Goal: Information Seeking & Learning: Learn about a topic

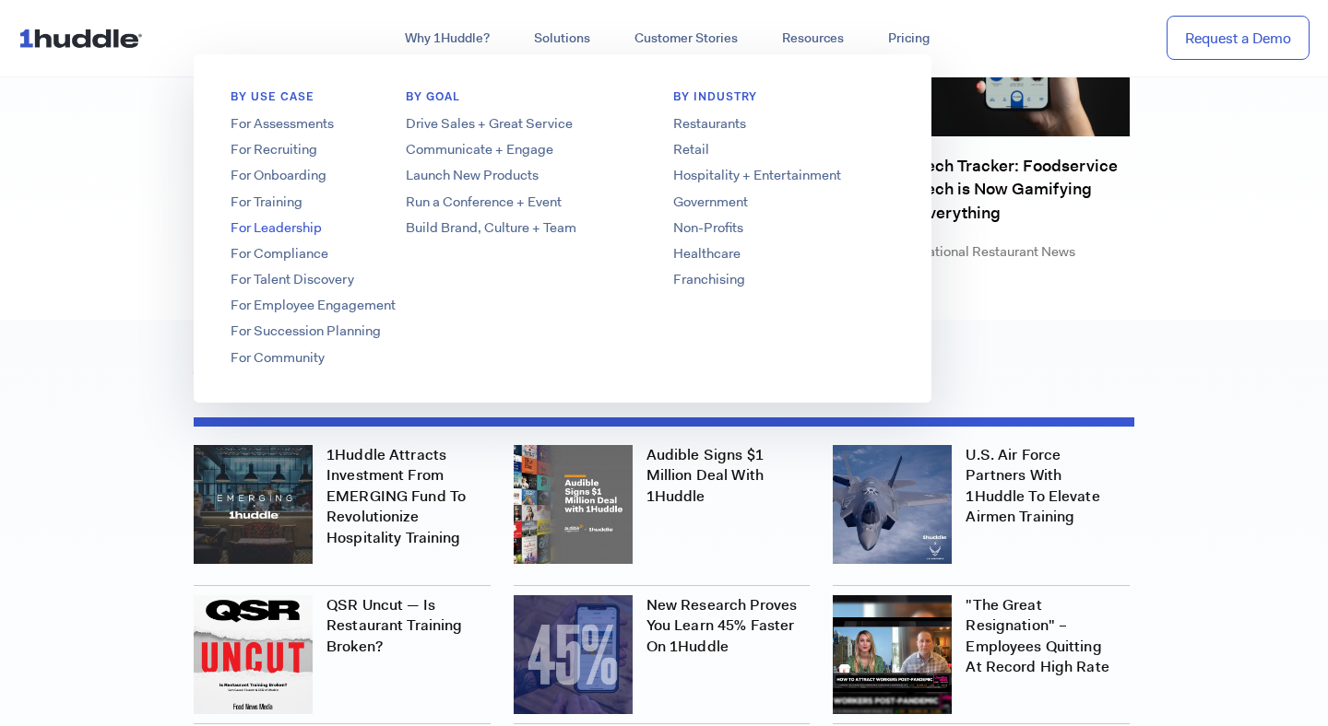
scroll to position [5360, 0]
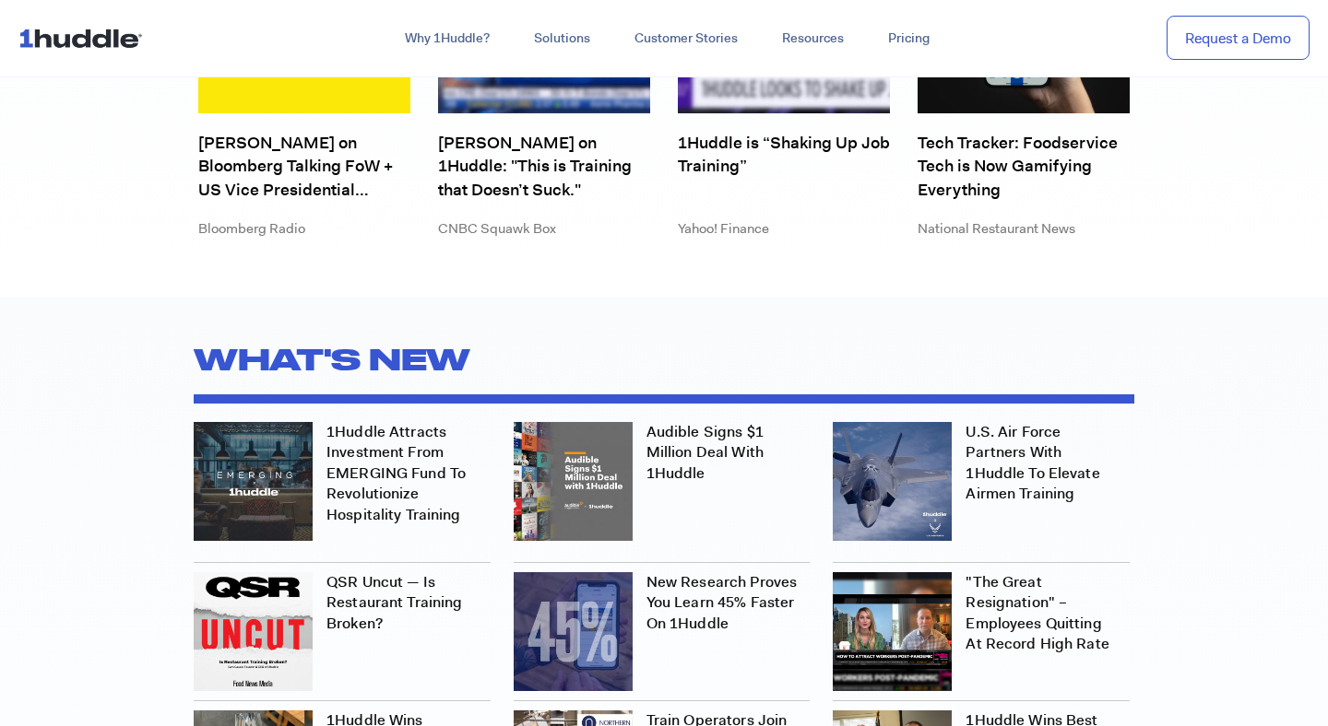
click at [63, 314] on section "What's new 1Huddle Attracts Investment from EMERGING Fund to Revolutionize Hosp…" at bounding box center [664, 700] width 1328 height 806
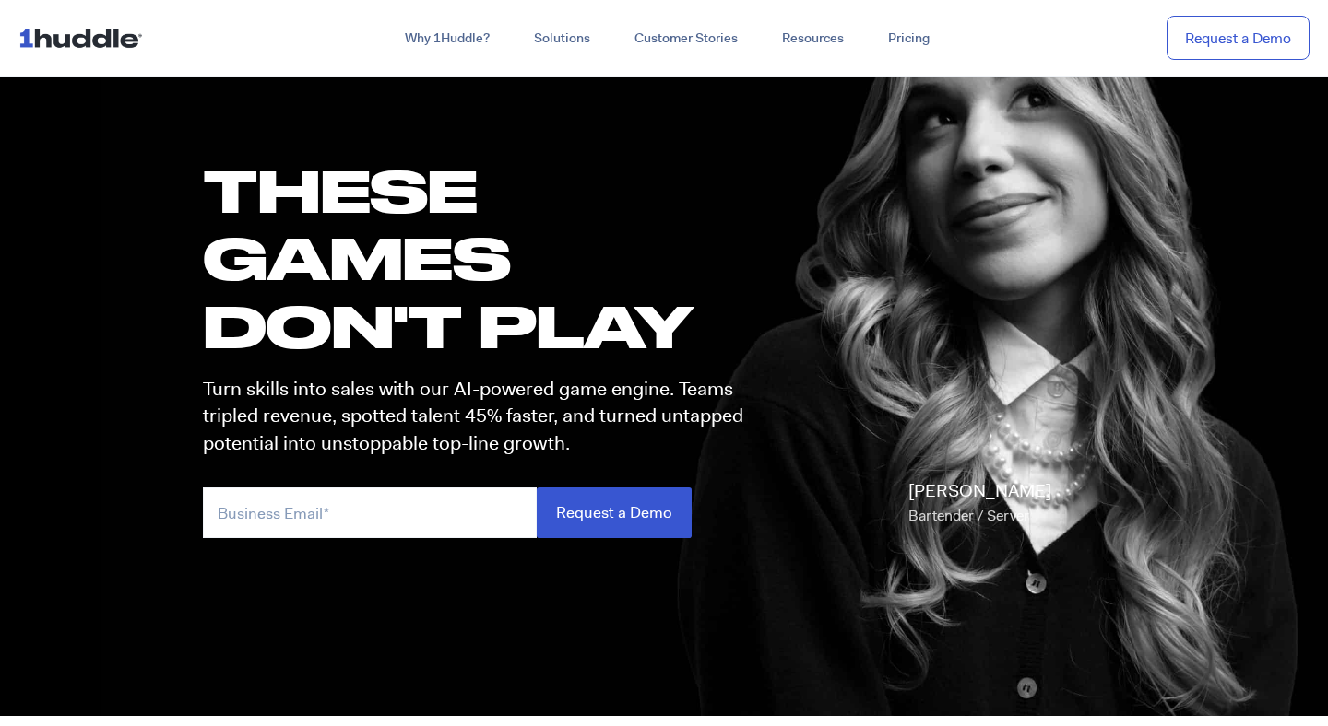
scroll to position [0, 0]
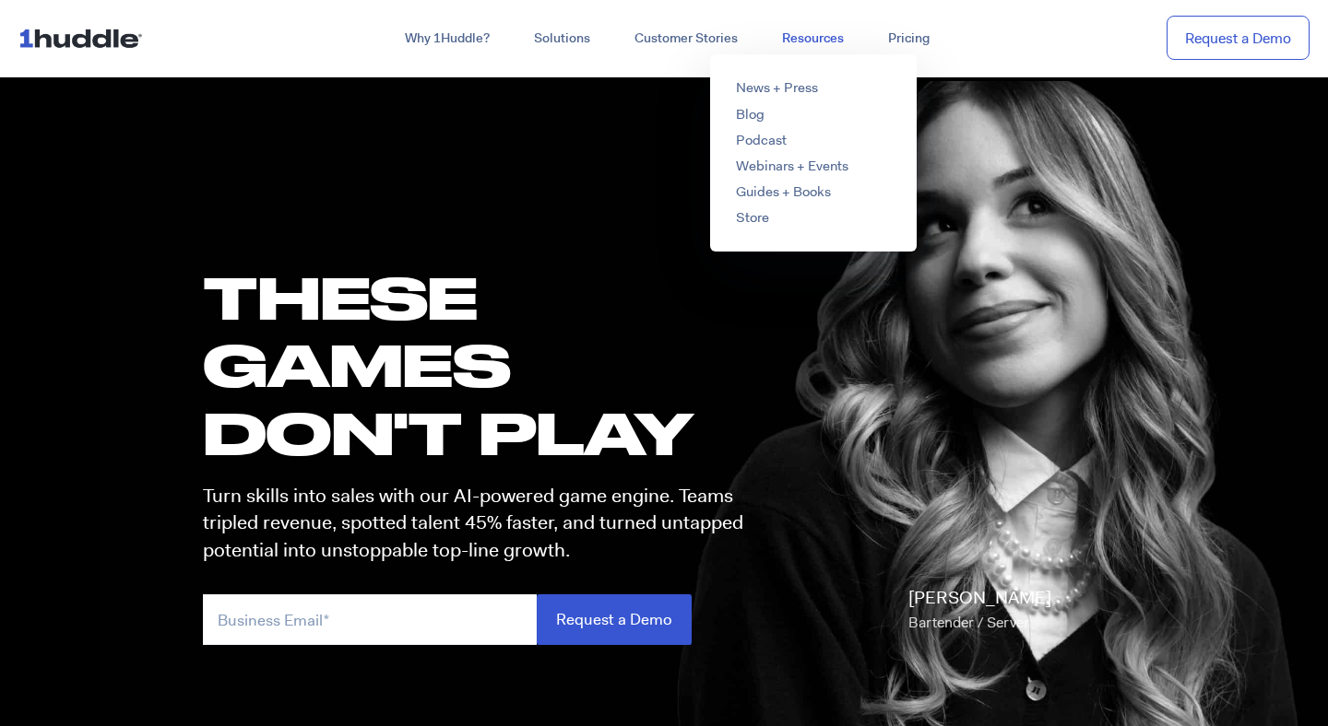
click at [840, 40] on link "Resources" at bounding box center [813, 38] width 106 height 33
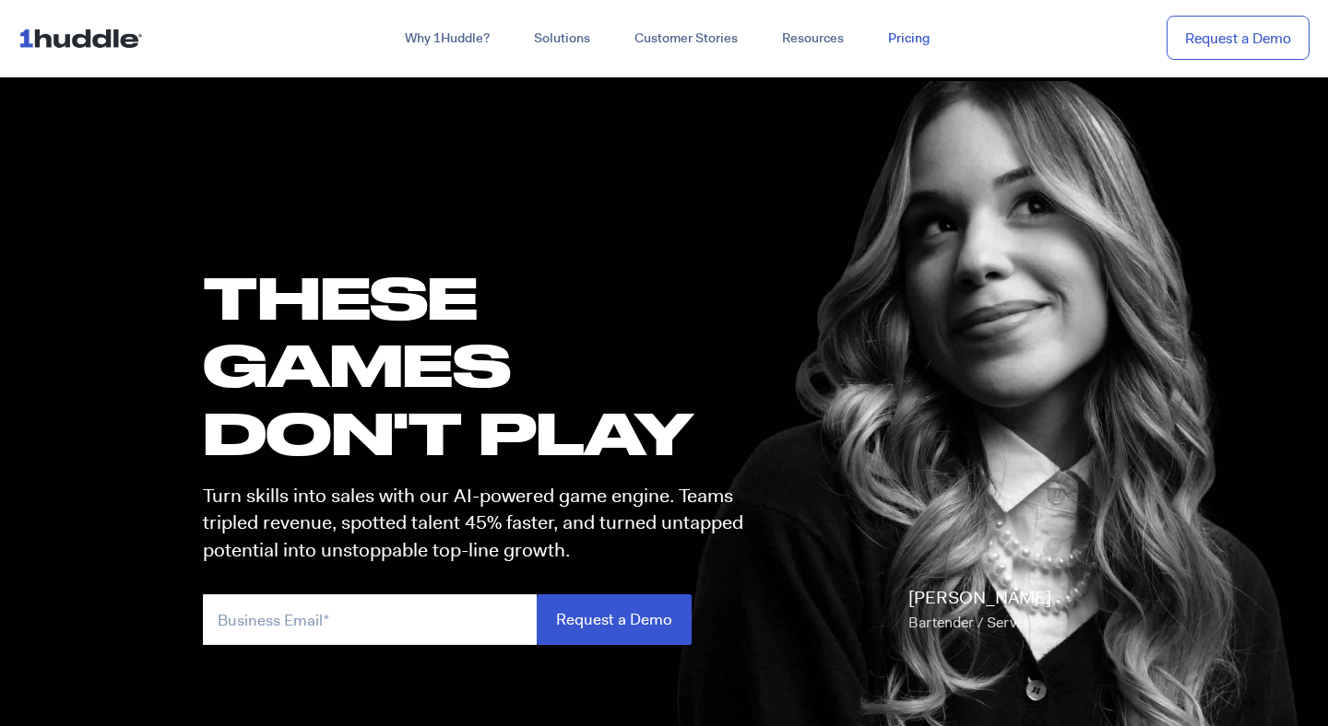
click at [885, 38] on link "Pricing" at bounding box center [909, 38] width 86 height 33
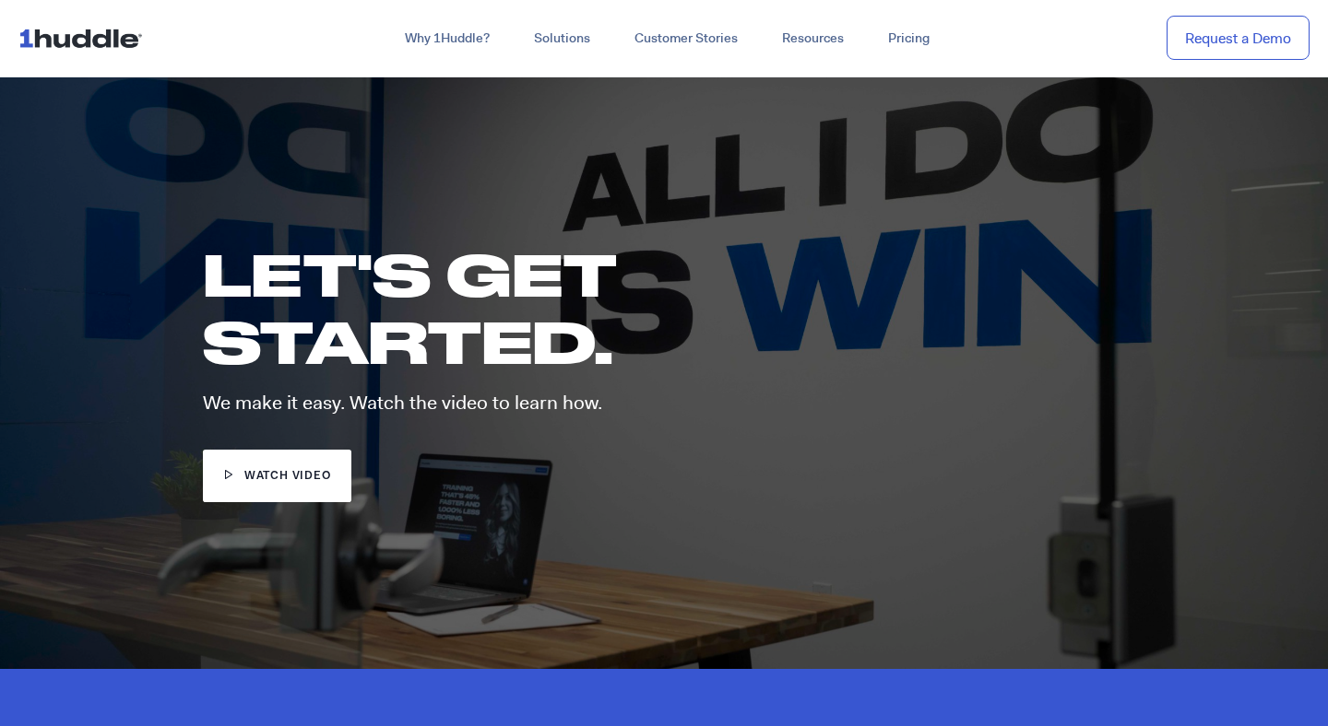
click at [558, 366] on h1 "LET'S GET STARTED." at bounding box center [506, 308] width 607 height 135
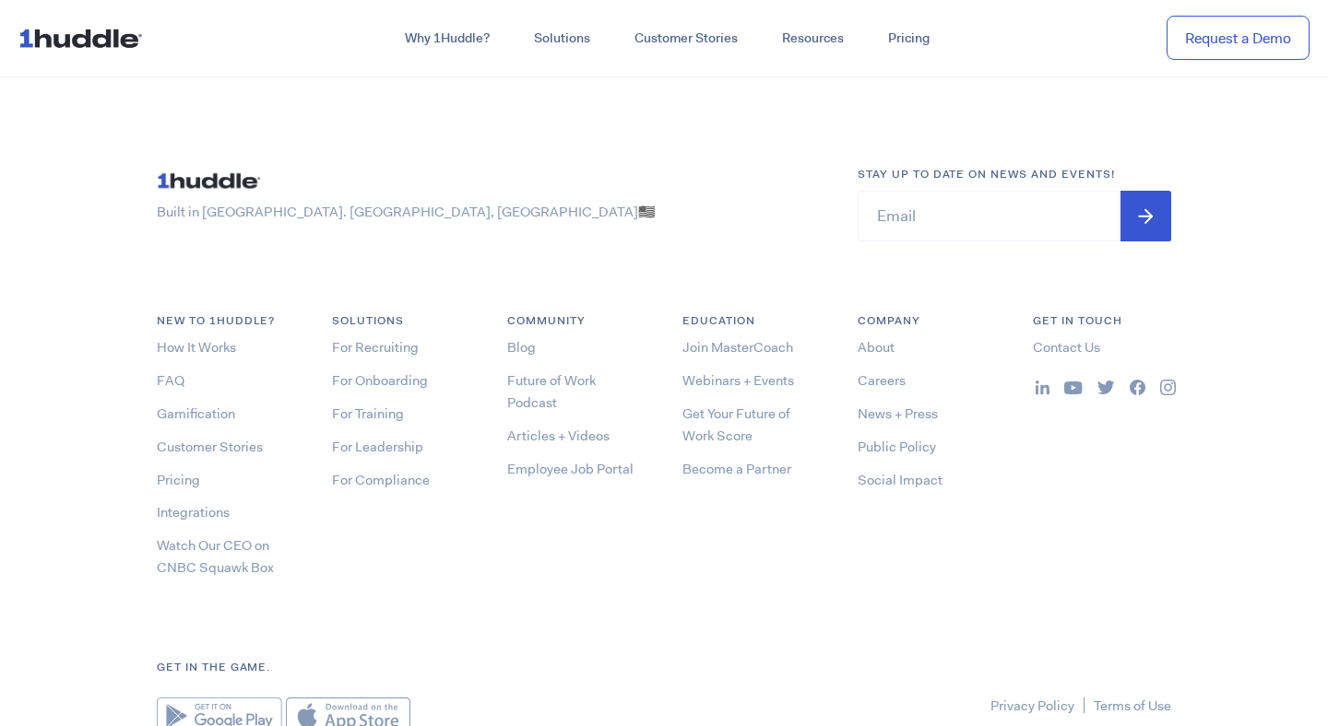
scroll to position [5458, 0]
click at [881, 373] on link "Careers" at bounding box center [881, 382] width 48 height 18
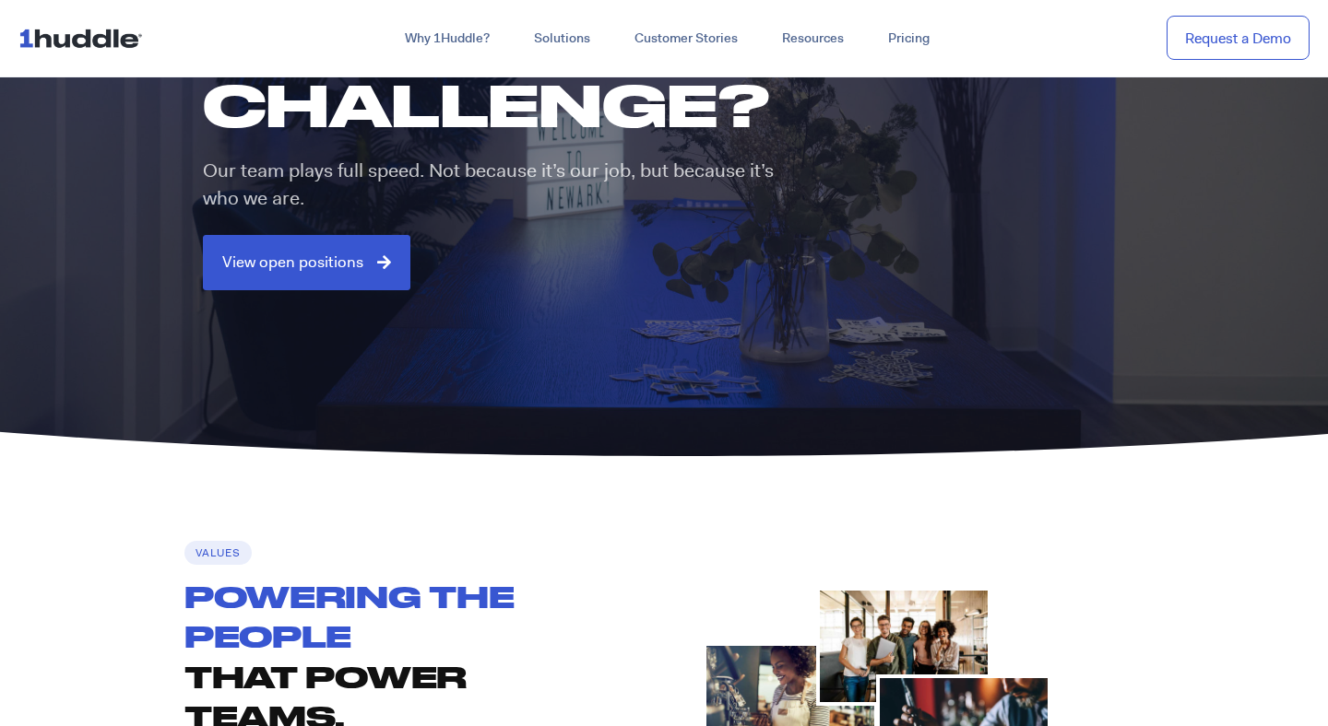
scroll to position [494, 0]
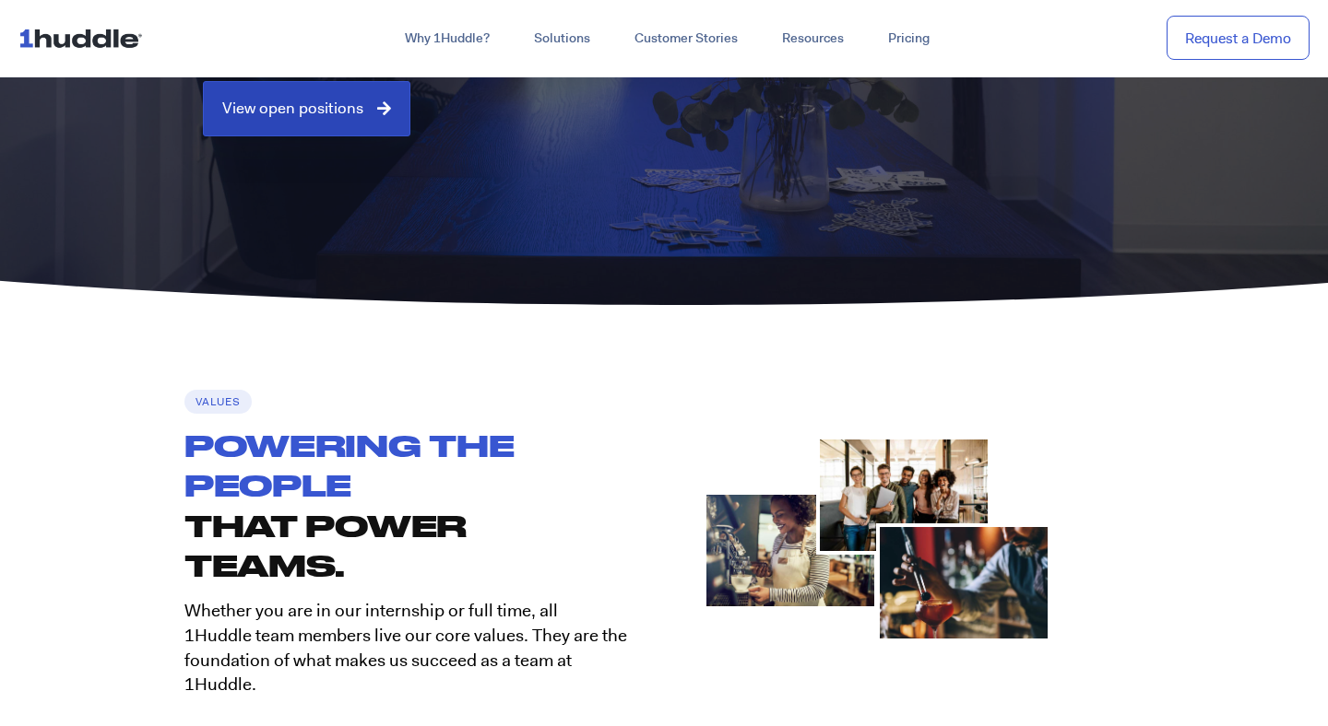
click at [354, 132] on link "View open positions" at bounding box center [306, 108] width 207 height 55
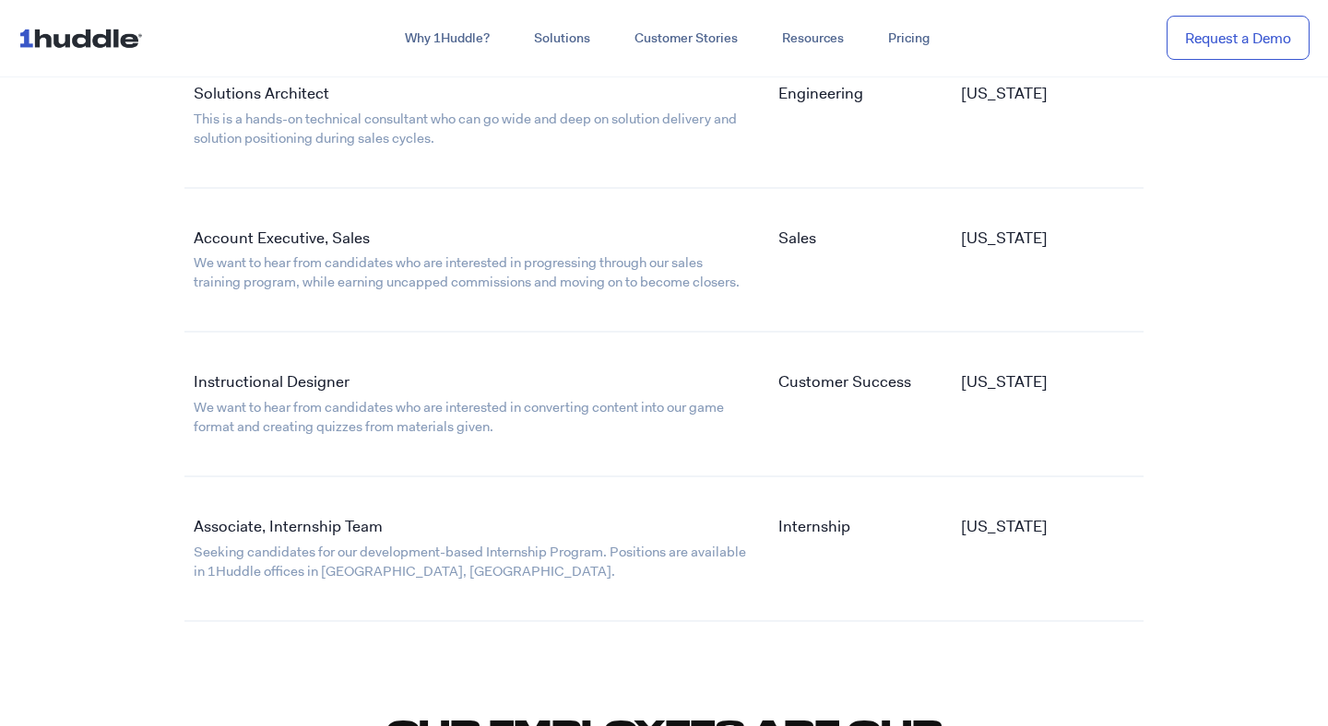
scroll to position [3633, 0]
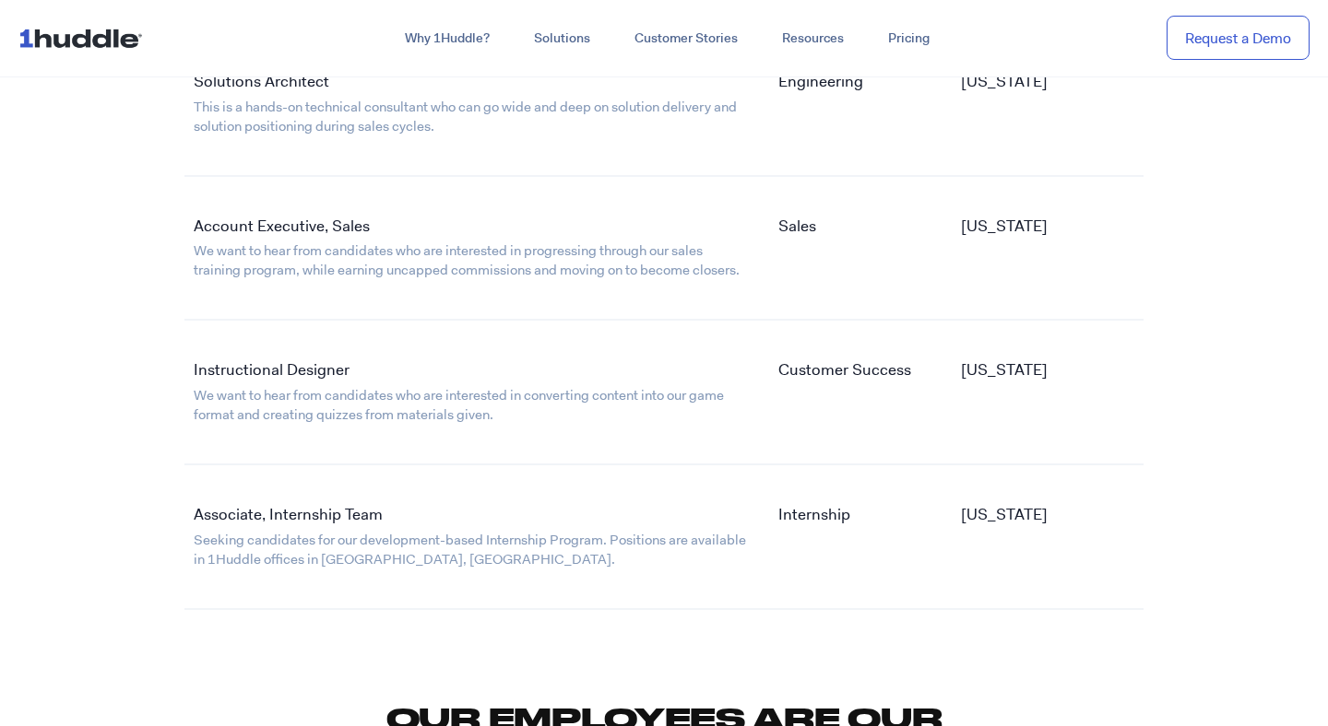
click at [319, 371] on link "Instructional Designer" at bounding box center [272, 370] width 156 height 20
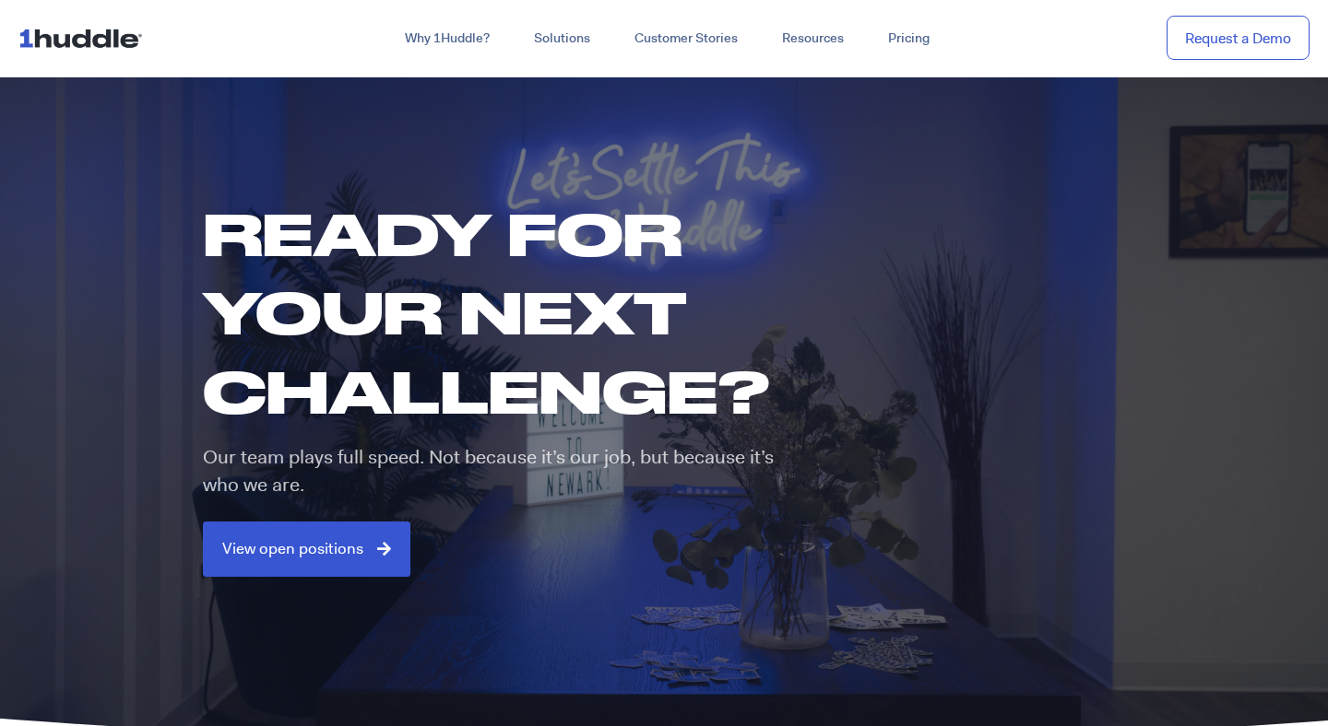
scroll to position [70, 0]
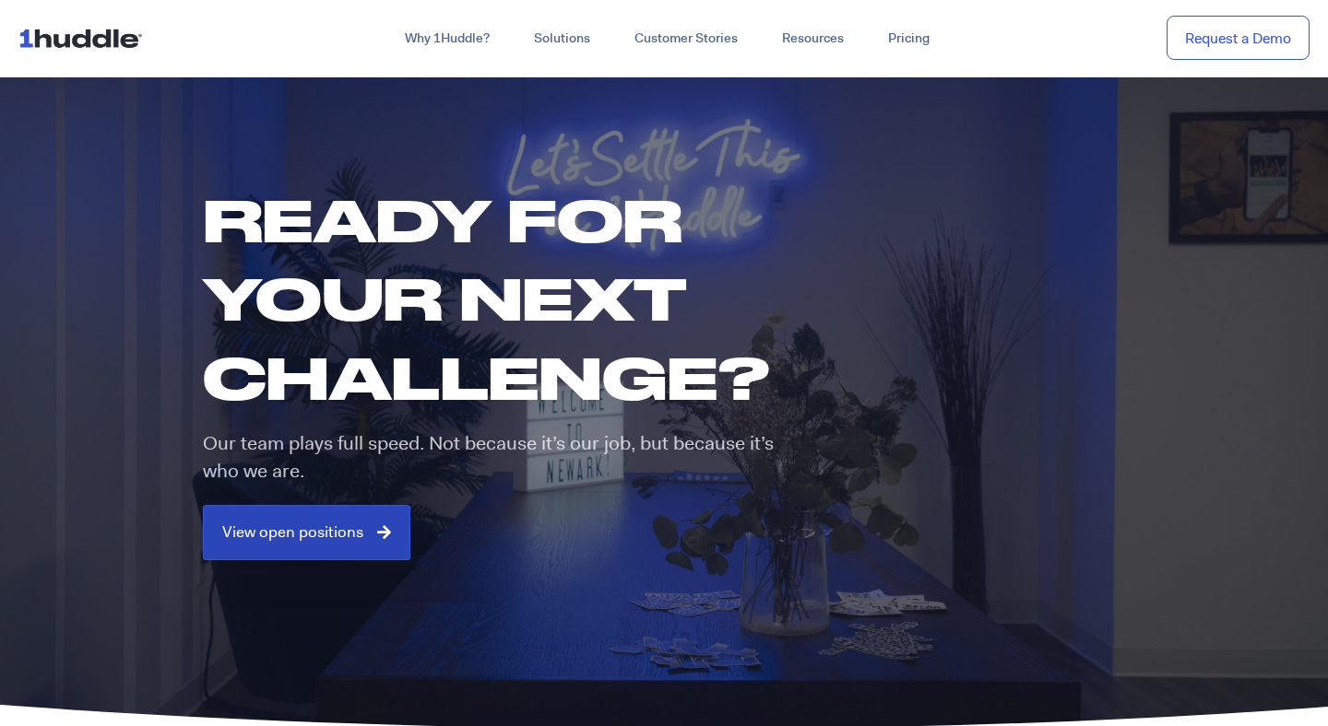
click at [353, 538] on span "View open positions" at bounding box center [292, 533] width 141 height 17
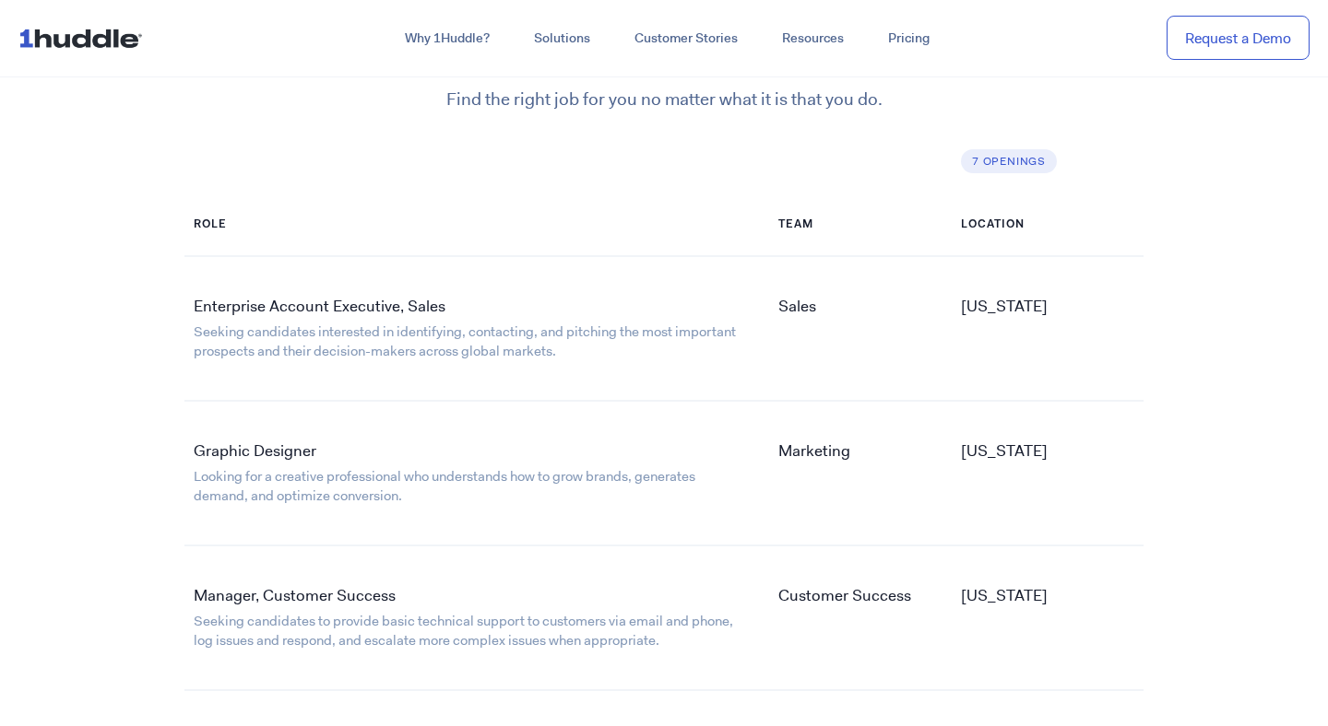
scroll to position [2977, 0]
click at [279, 446] on link "Graphic Designer" at bounding box center [255, 448] width 123 height 20
